Goal: Navigation & Orientation: Find specific page/section

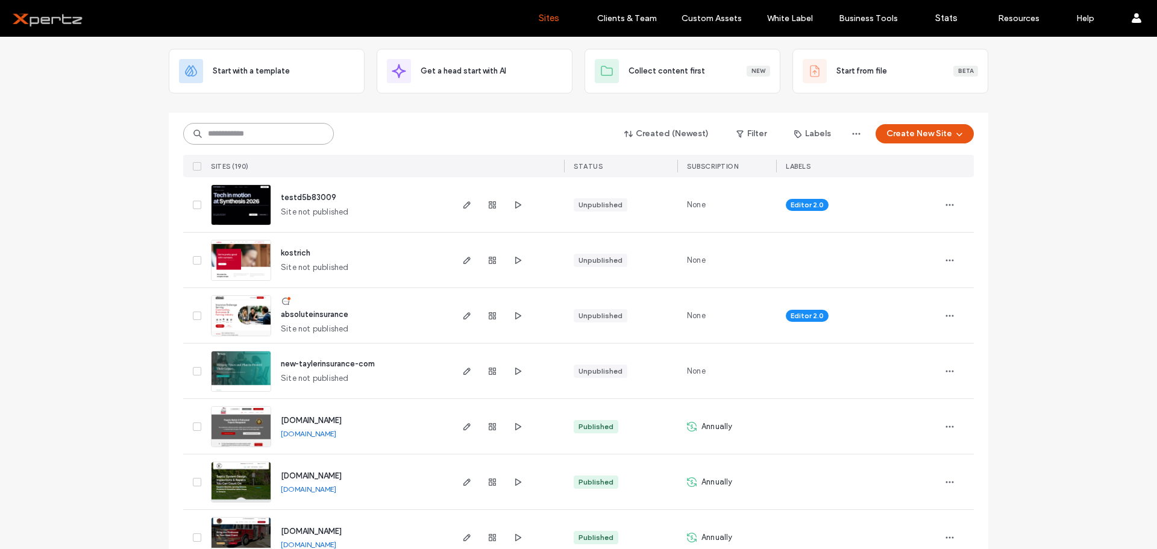
click at [250, 133] on input at bounding box center [258, 134] width 151 height 22
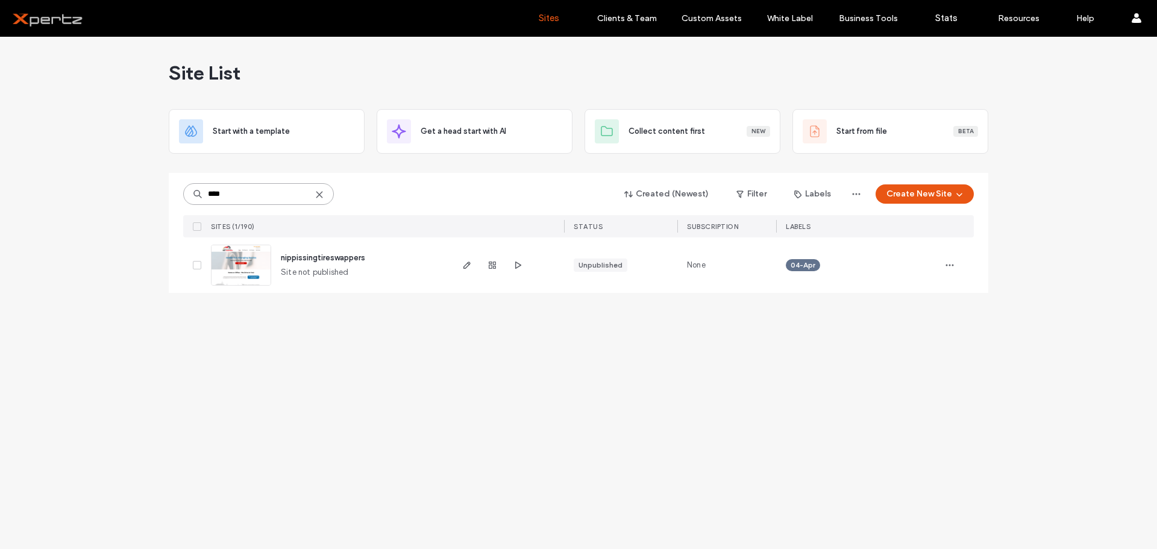
type input "****"
click at [295, 259] on span "nippissingtireswappers" at bounding box center [323, 257] width 84 height 9
click at [468, 264] on icon "button" at bounding box center [467, 265] width 10 height 10
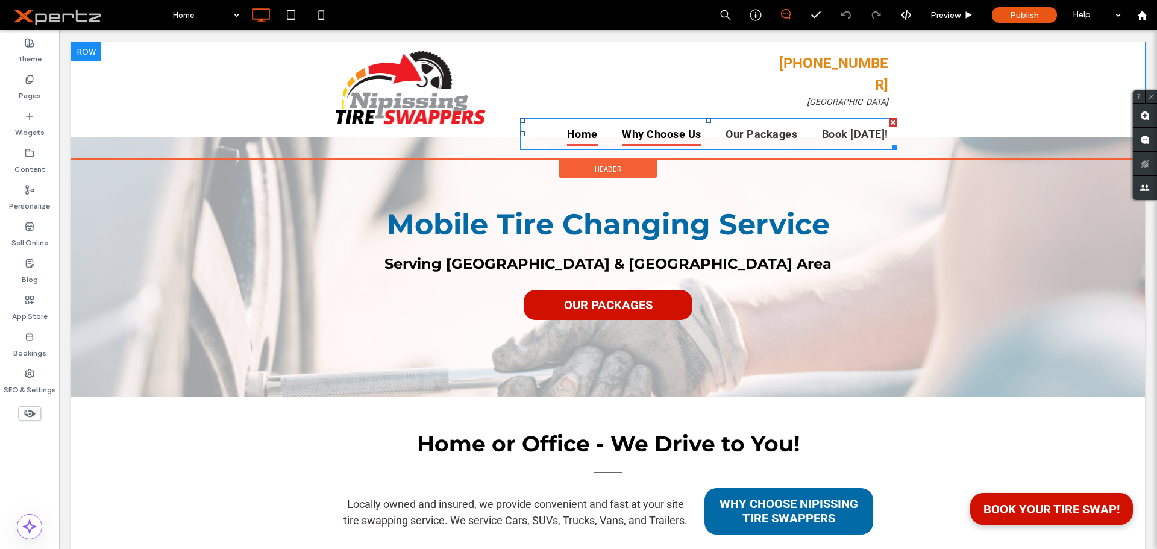
click at [674, 122] on span "Why Choose Us" at bounding box center [662, 134] width 80 height 24
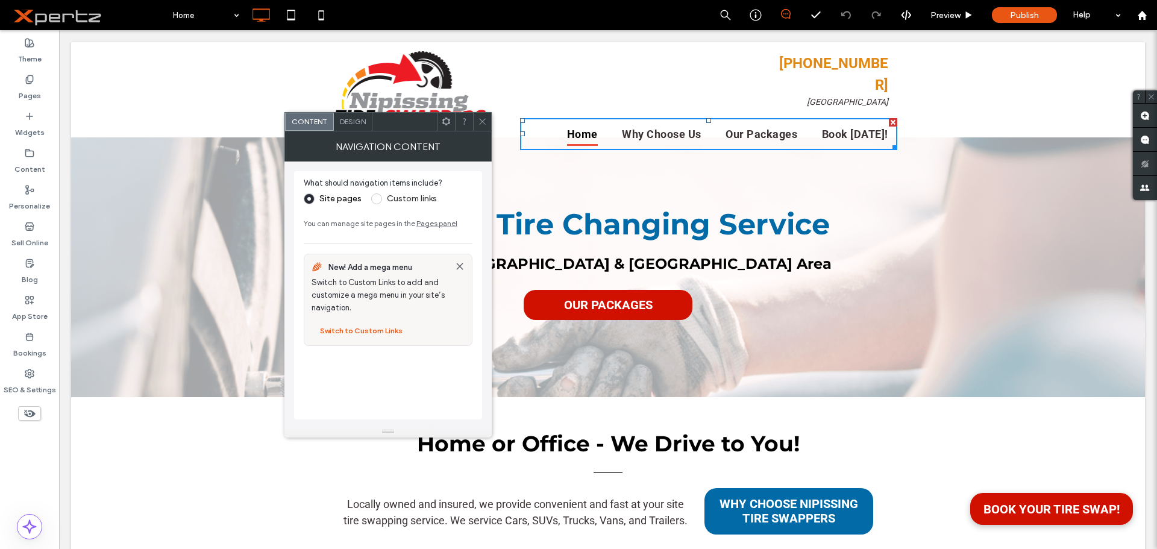
click at [482, 120] on icon at bounding box center [482, 121] width 9 height 9
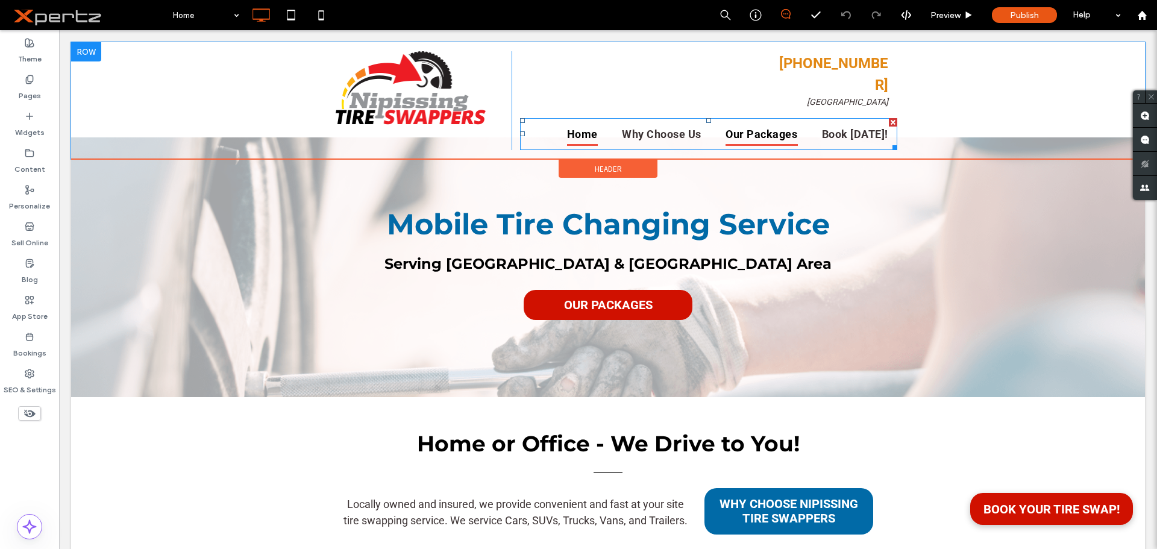
click at [759, 122] on span "Our Packages" at bounding box center [762, 134] width 72 height 24
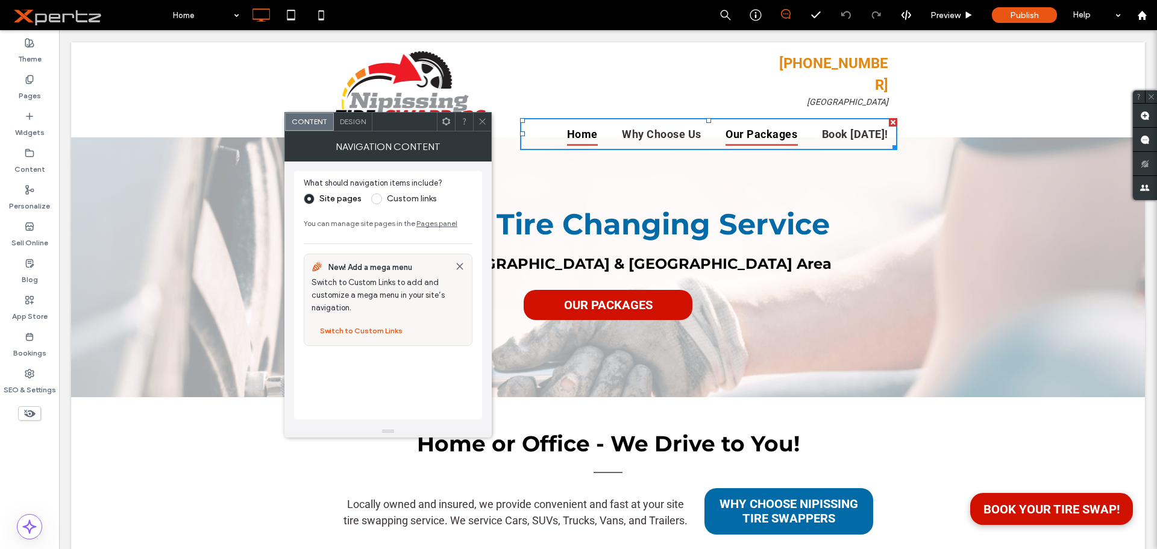
click at [759, 122] on span "Our Packages" at bounding box center [762, 134] width 72 height 24
click at [480, 121] on icon at bounding box center [482, 121] width 9 height 9
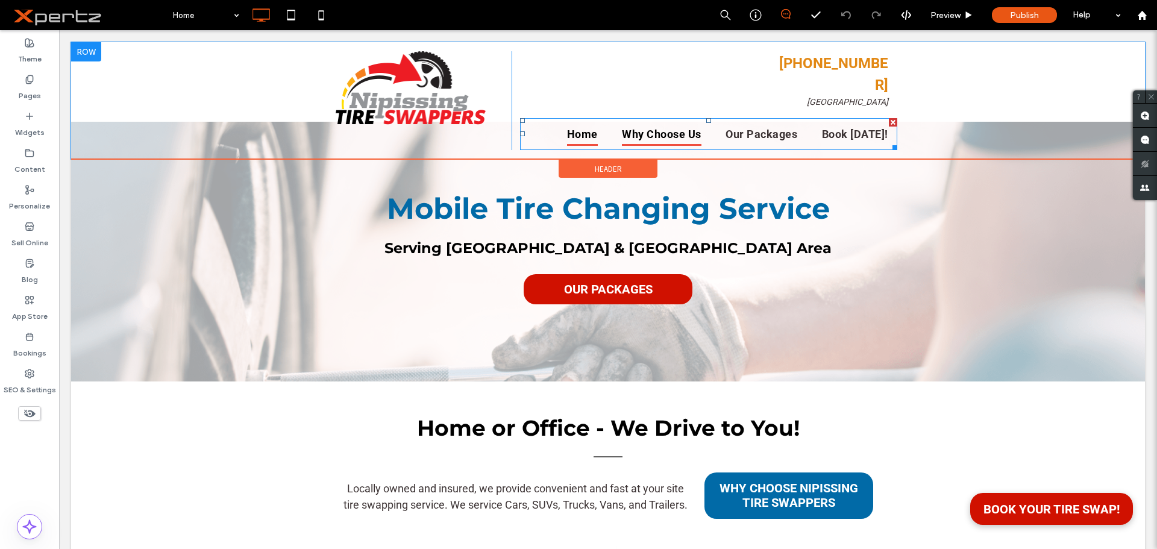
scroll to position [20, 0]
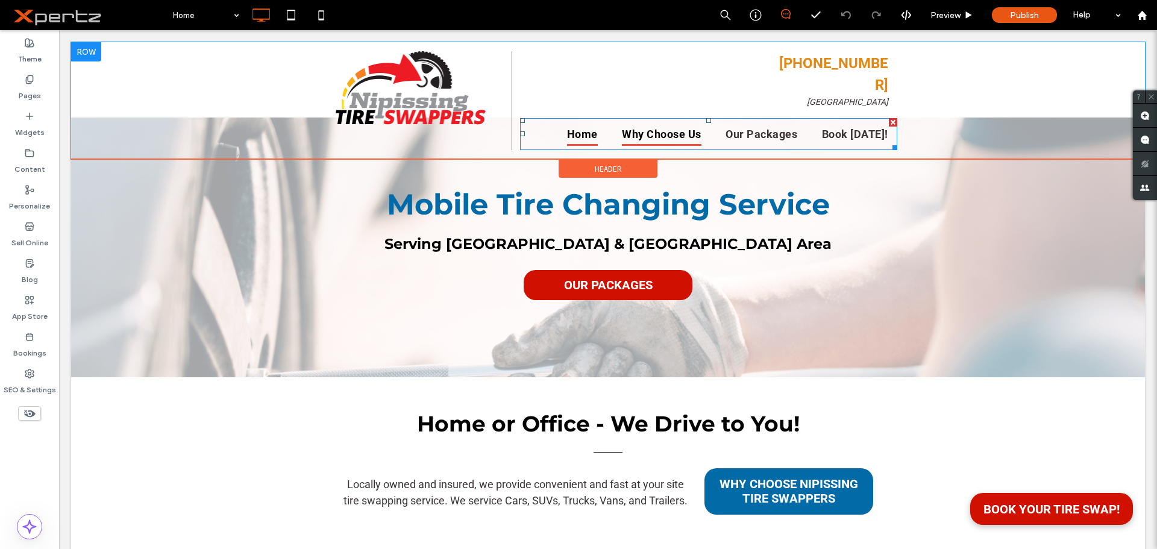
click at [655, 122] on span "Why Choose Us" at bounding box center [662, 134] width 80 height 24
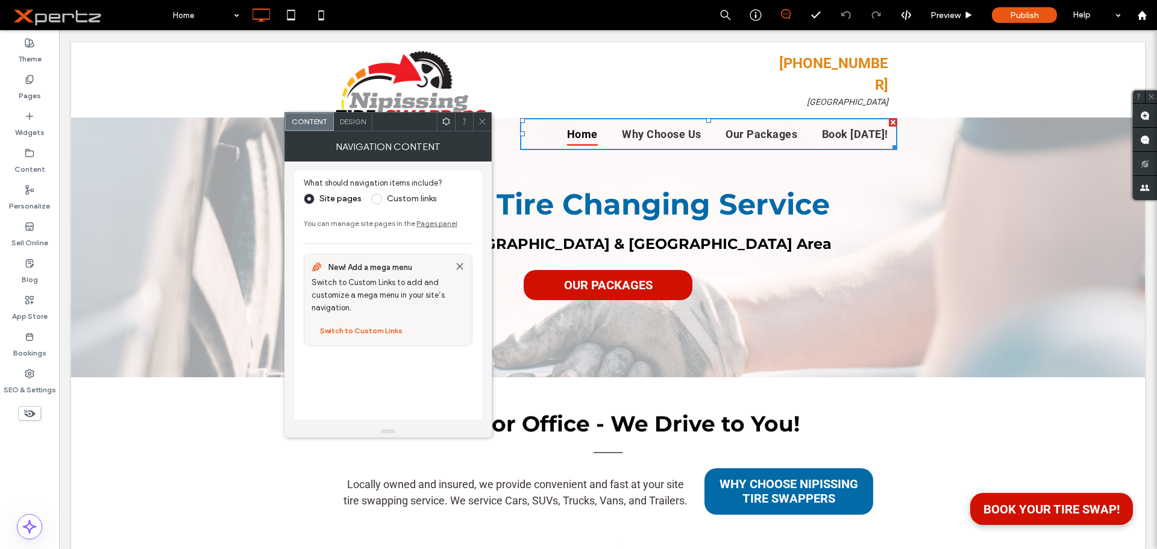
drag, startPoint x: 485, startPoint y: 125, endPoint x: 436, endPoint y: 96, distance: 57.1
click at [485, 125] on icon at bounding box center [482, 121] width 9 height 9
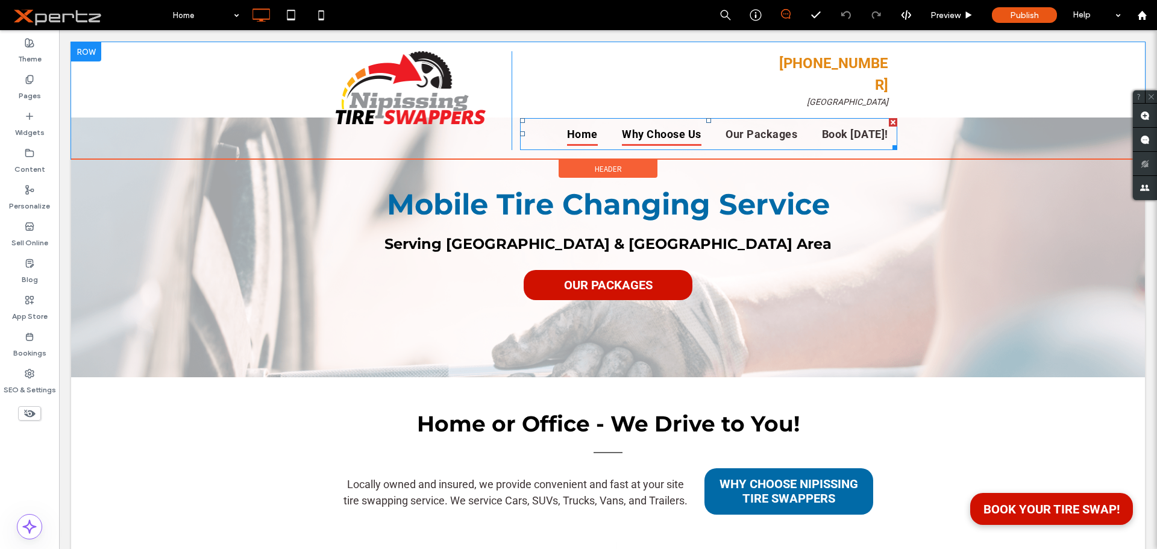
click at [680, 122] on span "Why Choose Us" at bounding box center [662, 134] width 80 height 24
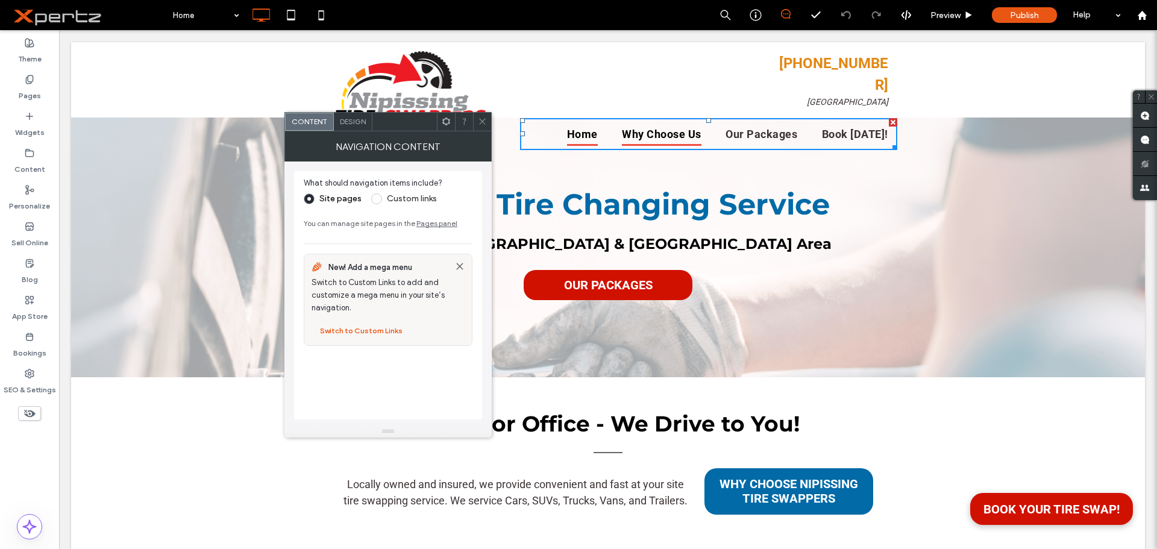
click at [679, 122] on span "Why Choose Us" at bounding box center [662, 134] width 80 height 24
click at [486, 122] on icon at bounding box center [482, 121] width 9 height 9
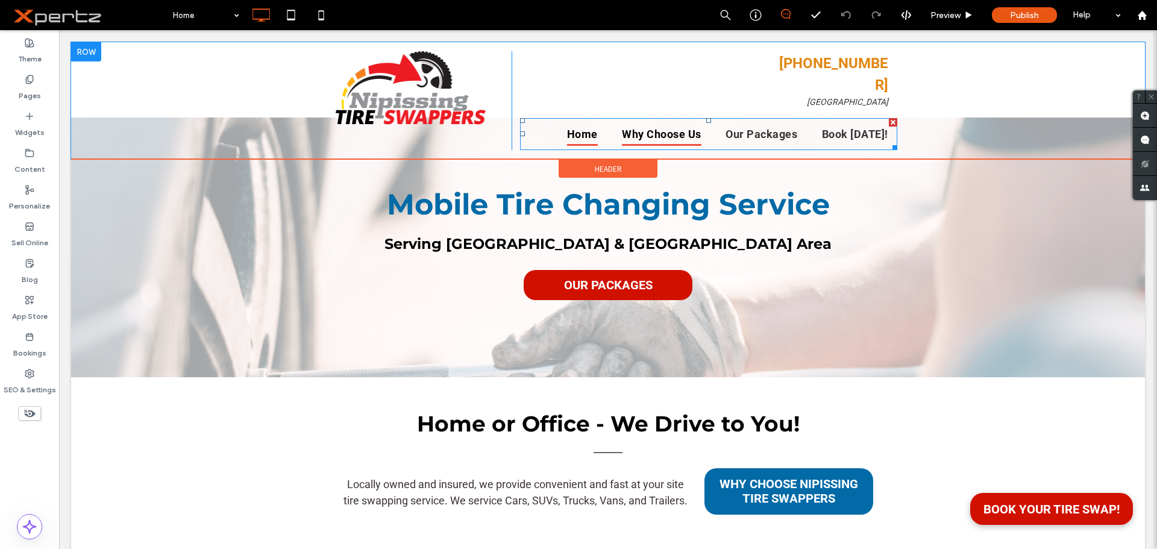
click at [692, 122] on span "Why Choose Us" at bounding box center [662, 134] width 80 height 24
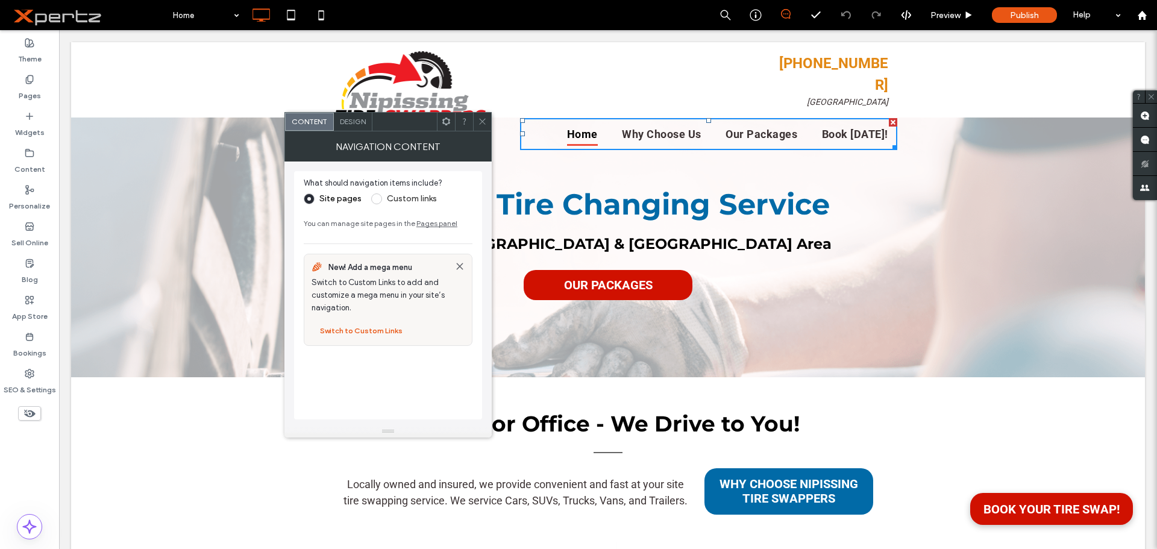
click at [482, 121] on use at bounding box center [482, 122] width 6 height 6
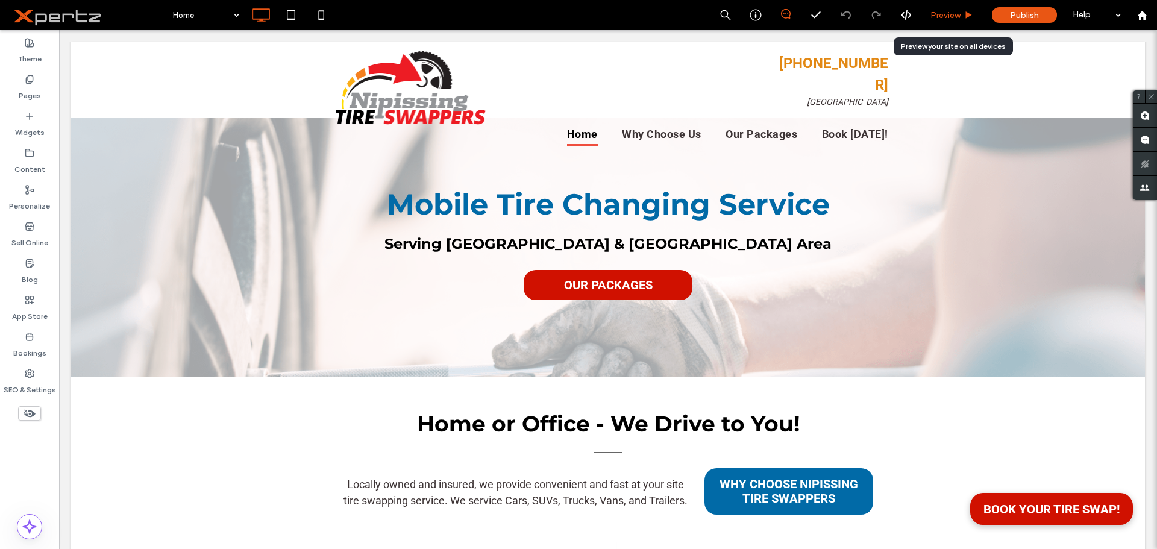
click at [946, 19] on span "Preview" at bounding box center [946, 15] width 30 height 10
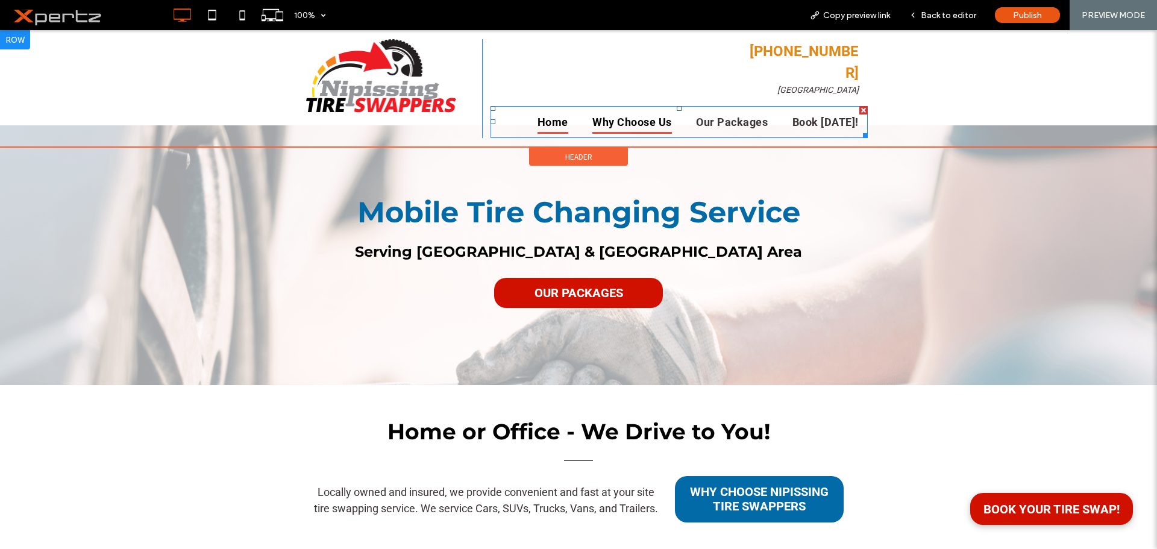
click at [626, 110] on span "Why Choose Us" at bounding box center [632, 122] width 80 height 24
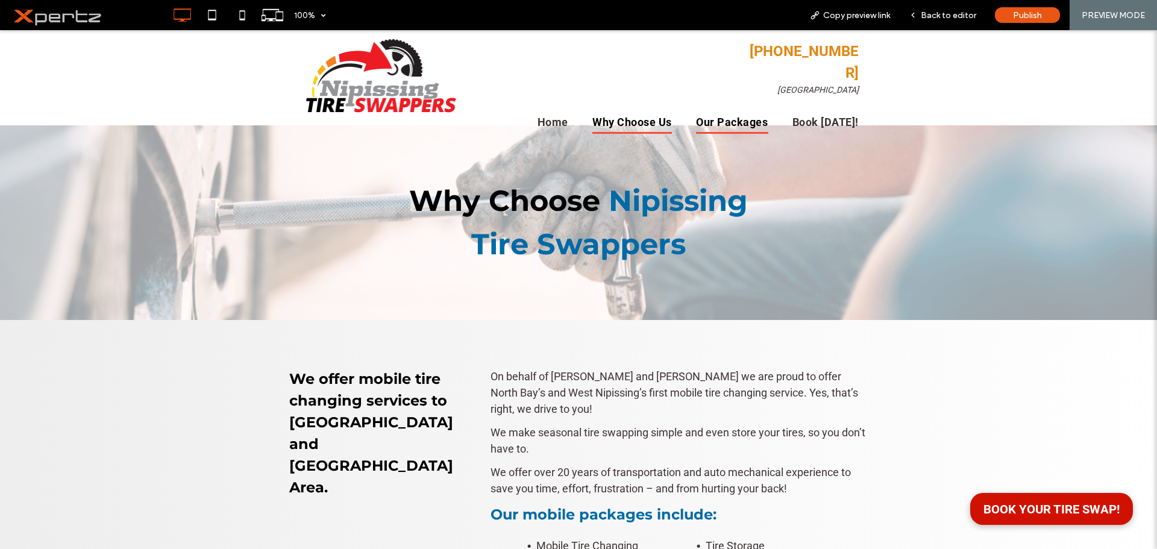
drag, startPoint x: 715, startPoint y: 127, endPoint x: 715, endPoint y: 97, distance: 30.1
click at [715, 110] on span "Our Packages" at bounding box center [732, 122] width 72 height 24
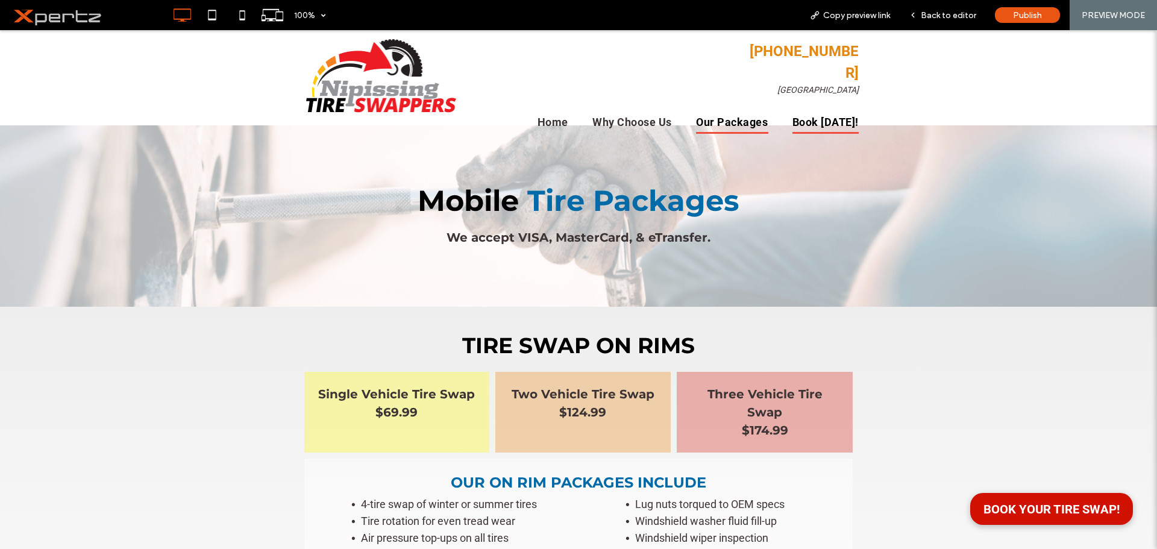
click at [824, 110] on span "Book Today!" at bounding box center [826, 122] width 66 height 24
